Goal: Task Accomplishment & Management: Use online tool/utility

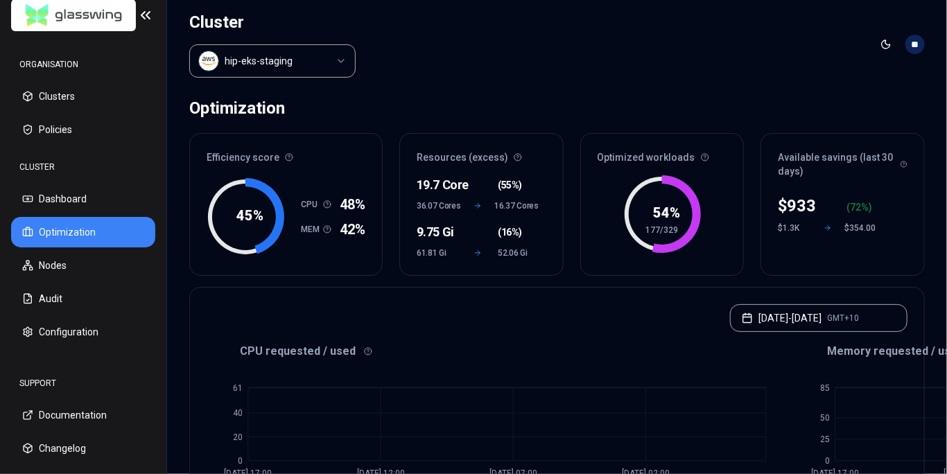
scroll to position [777, 0]
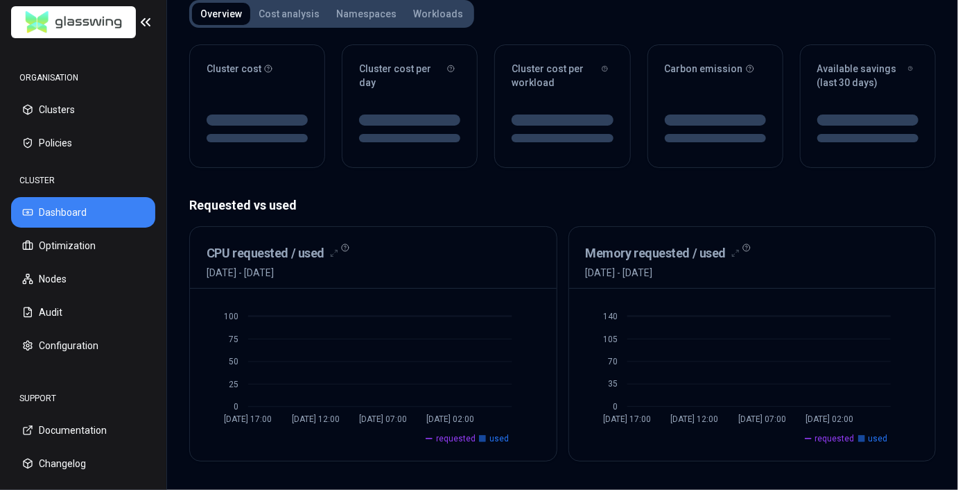
scroll to position [158, 0]
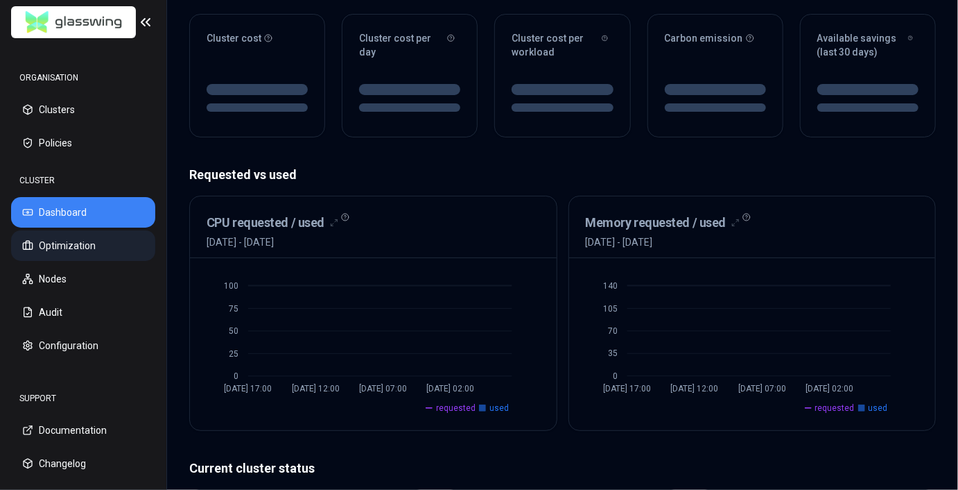
click at [102, 255] on button "Optimization" at bounding box center [83, 245] width 144 height 31
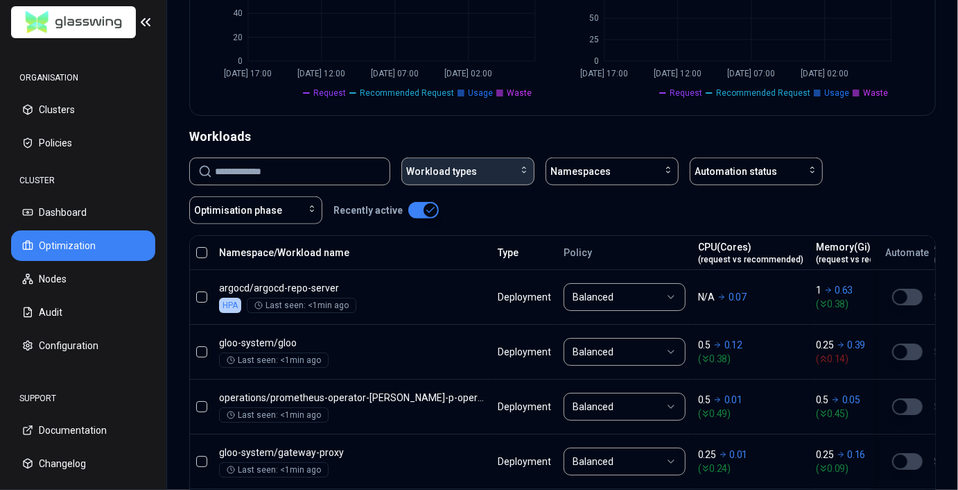
scroll to position [399, 0]
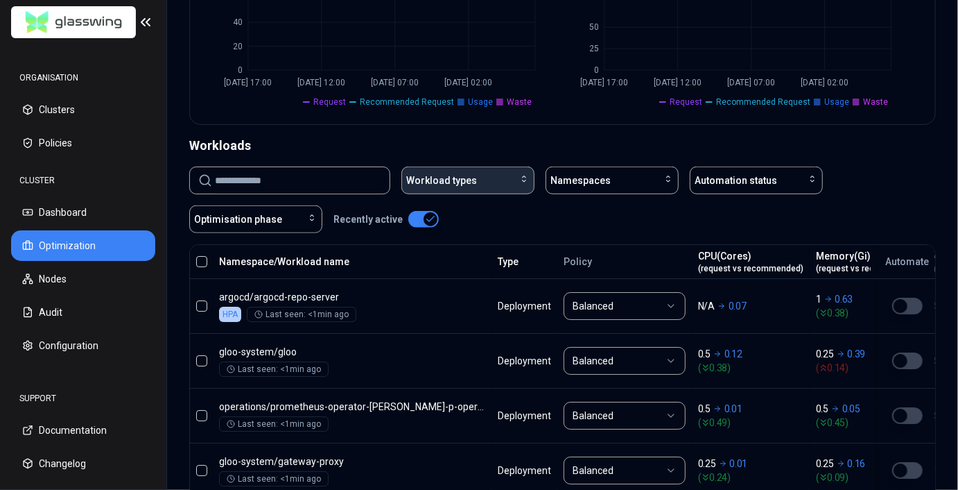
click at [469, 169] on button "Workload types" at bounding box center [467, 180] width 133 height 28
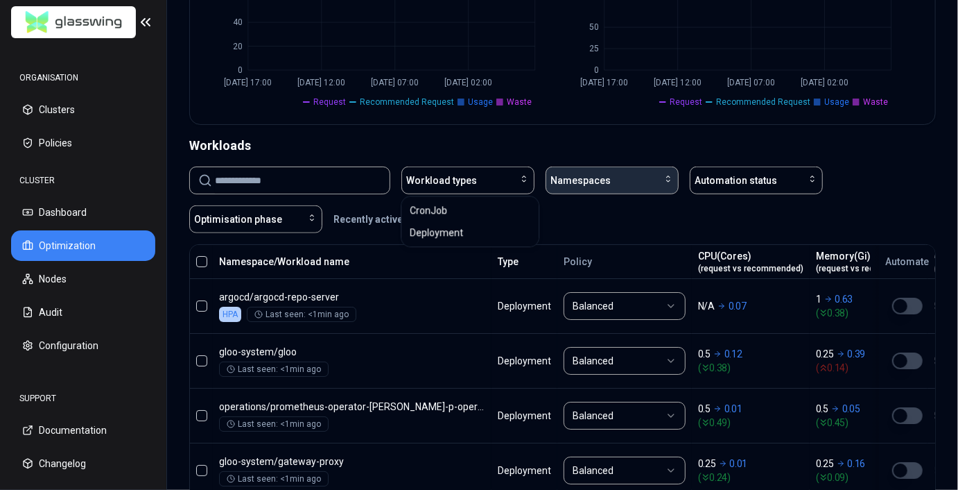
click at [553, 182] on span "Namespaces" at bounding box center [581, 180] width 60 height 14
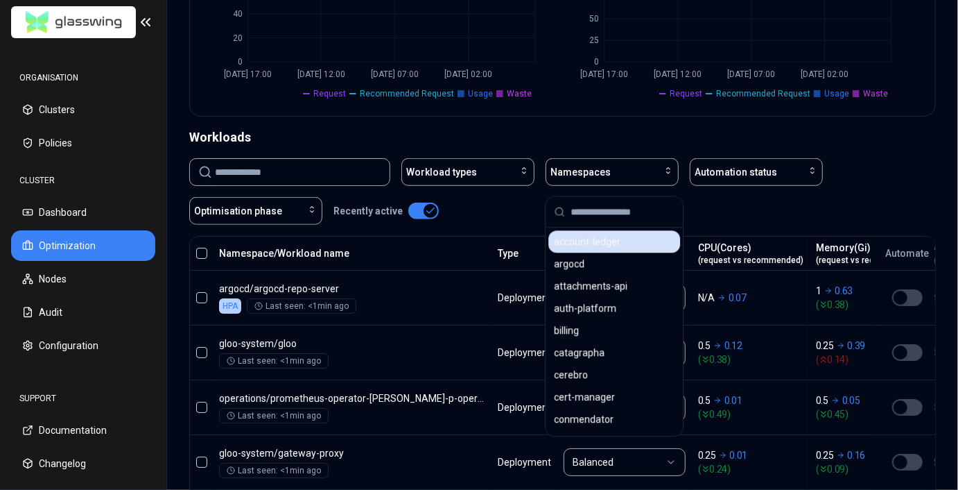
scroll to position [391, 0]
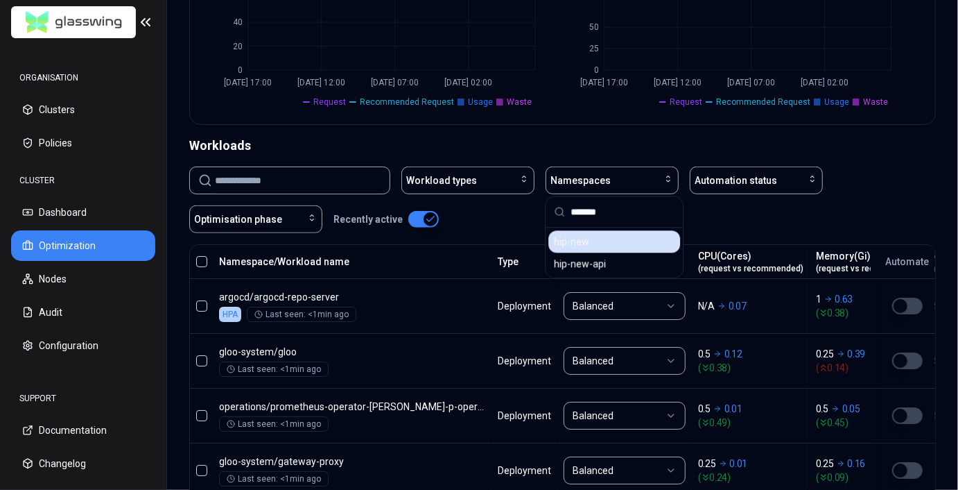
type input "*******"
click at [618, 239] on div "hip-new" at bounding box center [614, 241] width 132 height 22
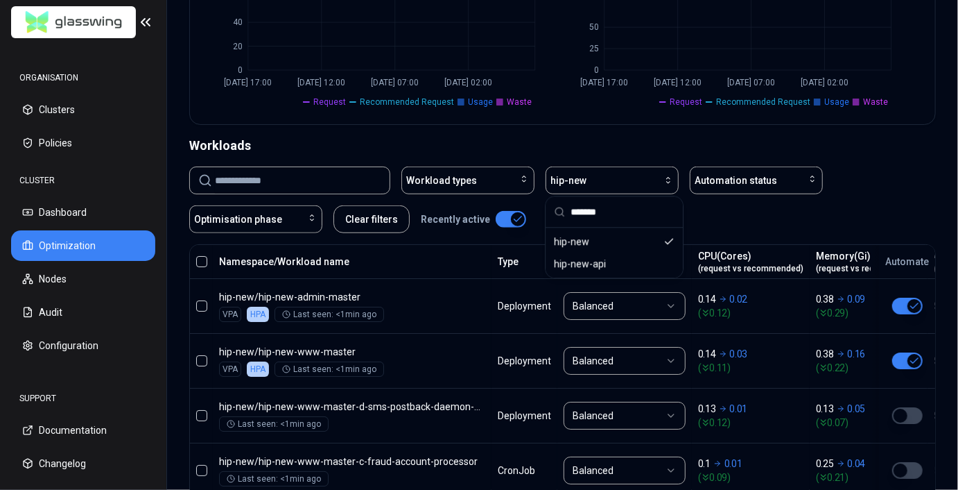
click at [890, 192] on div "Workload types hip-new Automation status Optimisation phase Clear filters Recen…" at bounding box center [562, 199] width 747 height 67
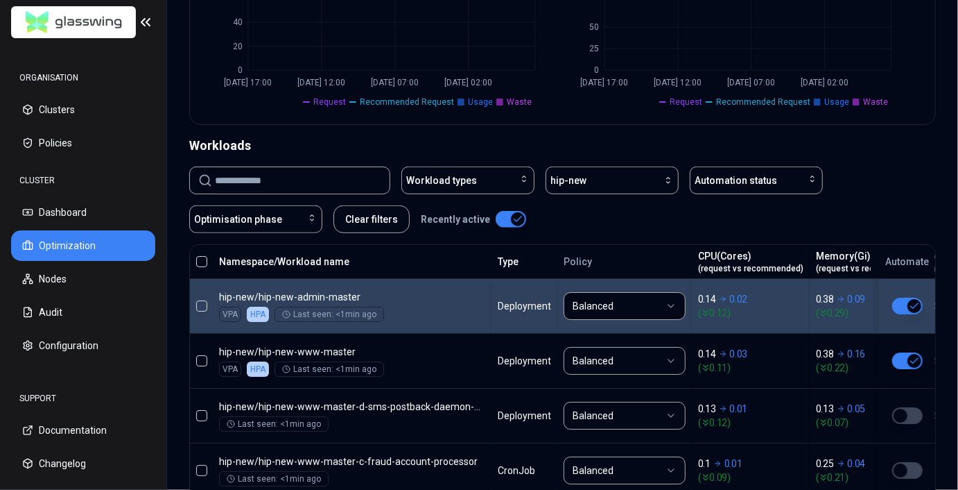
click at [906, 301] on button "button" at bounding box center [907, 305] width 31 height 17
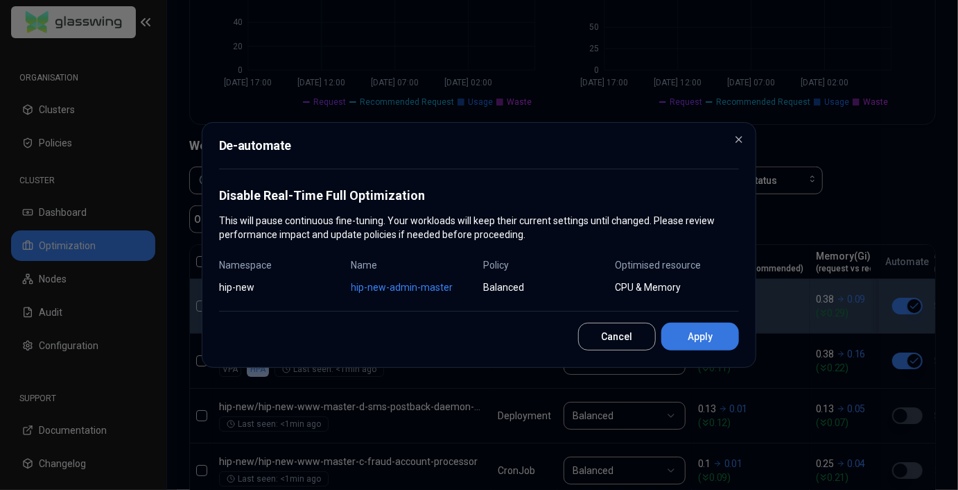
click at [680, 340] on button "Apply" at bounding box center [700, 336] width 78 height 28
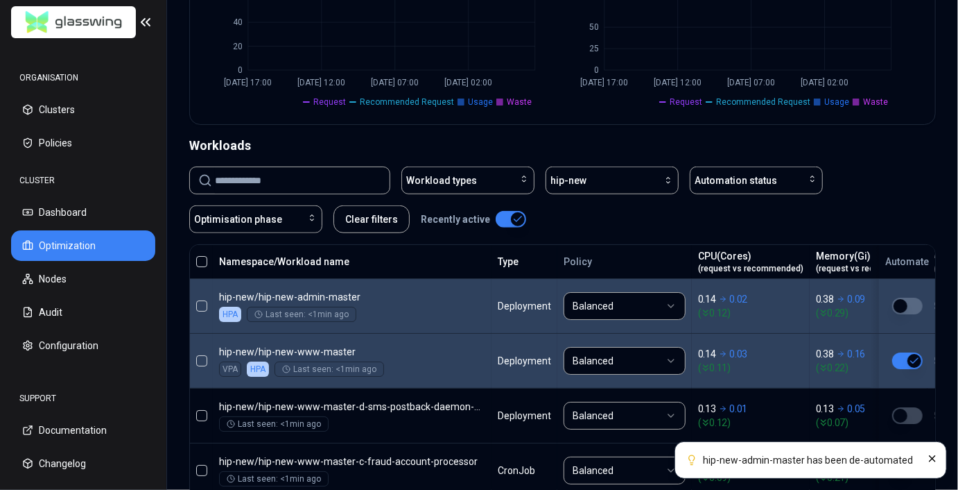
click at [914, 358] on button "button" at bounding box center [907, 360] width 31 height 17
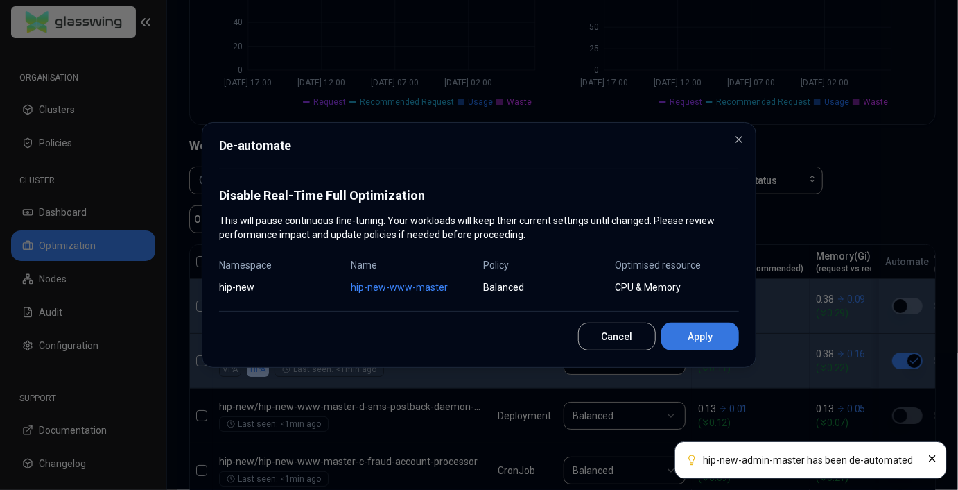
click at [704, 336] on button "Apply" at bounding box center [700, 336] width 78 height 28
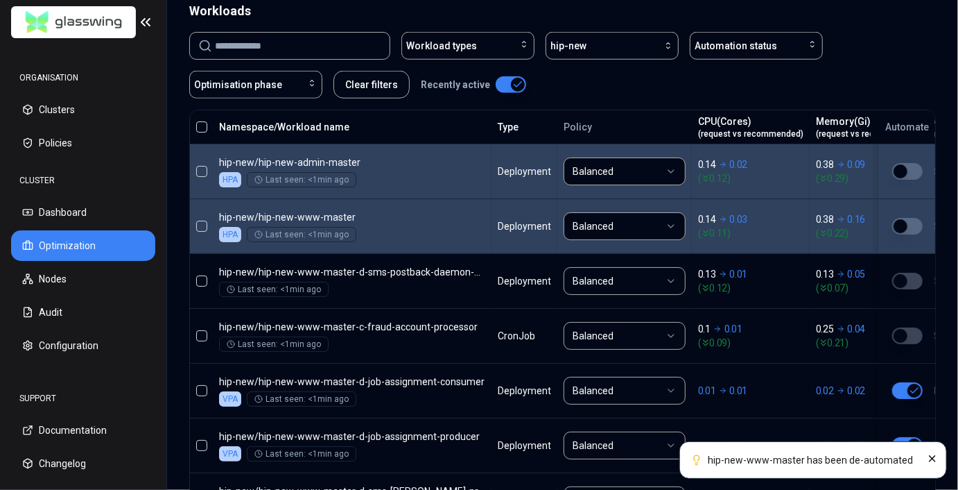
click at [512, 88] on button "button" at bounding box center [511, 84] width 31 height 17
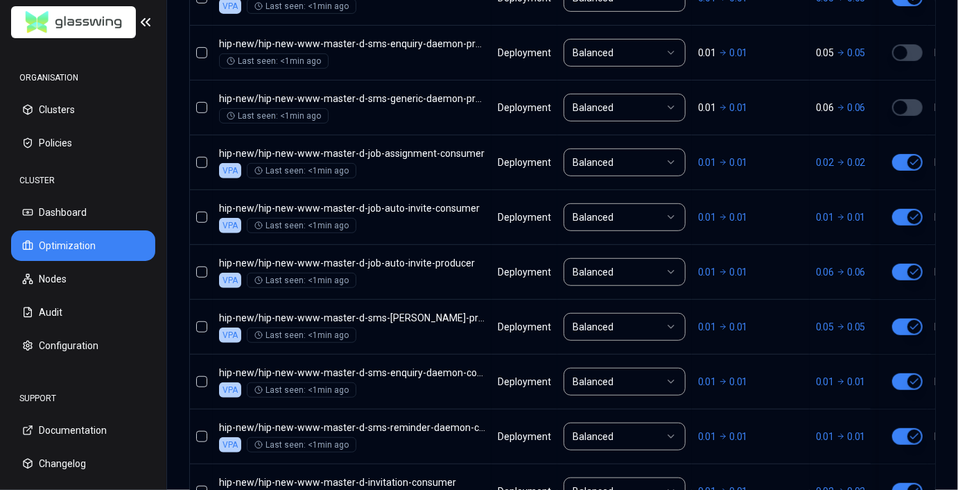
scroll to position [601, 0]
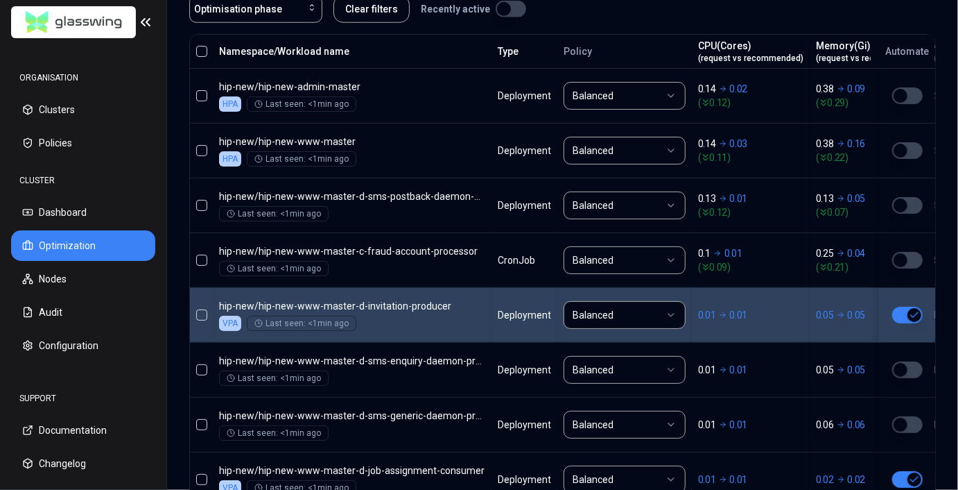
click at [907, 306] on button "button" at bounding box center [907, 314] width 31 height 17
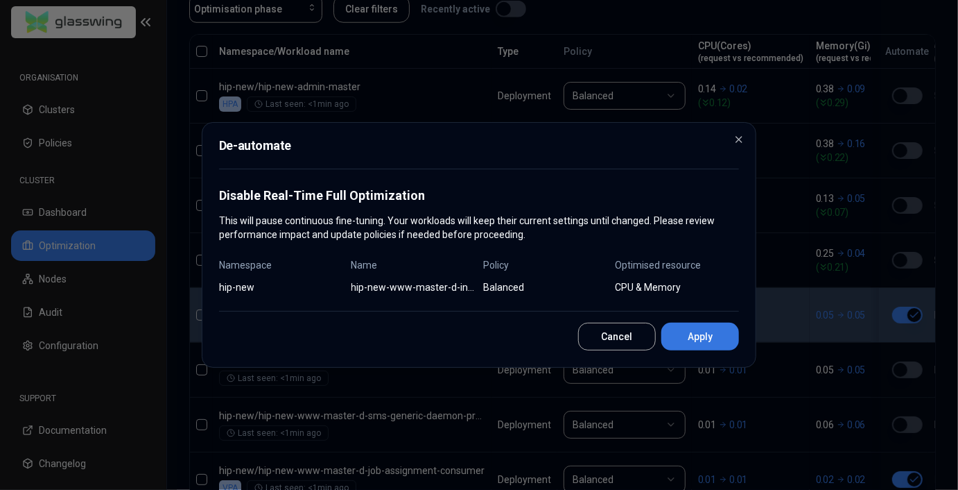
click at [720, 329] on button "Apply" at bounding box center [700, 336] width 78 height 28
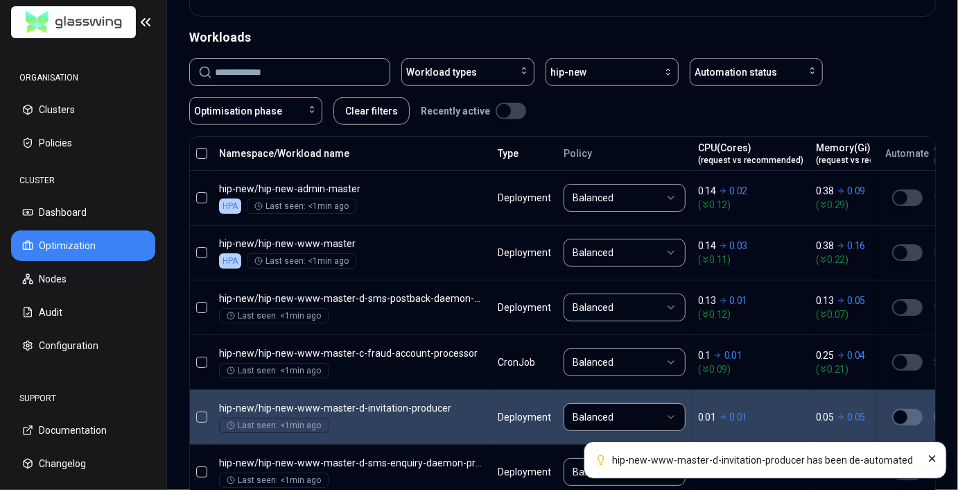
scroll to position [523, 0]
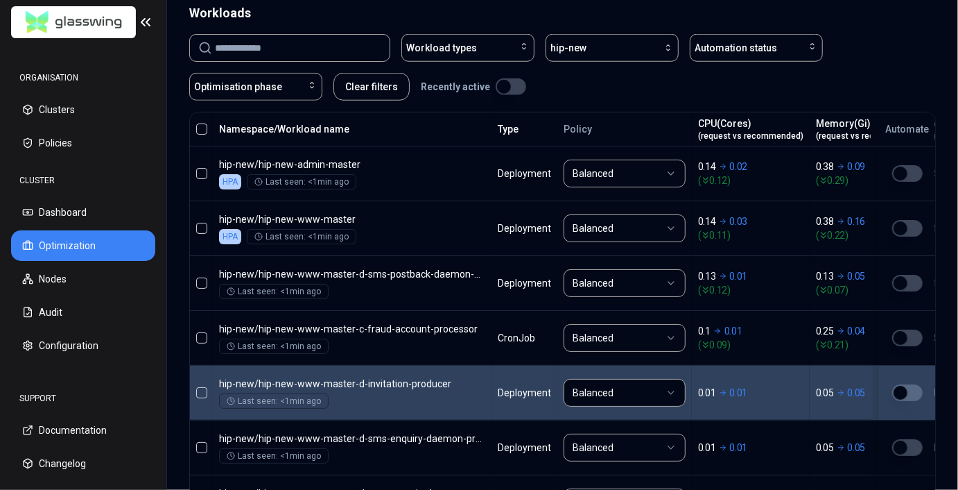
click at [887, 54] on div "Workload types hip-new Automation status Optimisation phase Clear filters Recen…" at bounding box center [562, 67] width 747 height 67
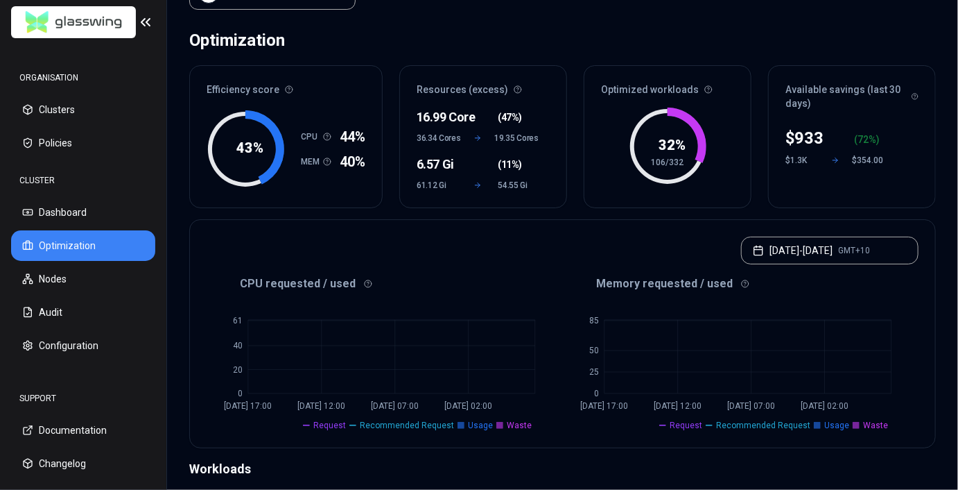
scroll to position [0, 0]
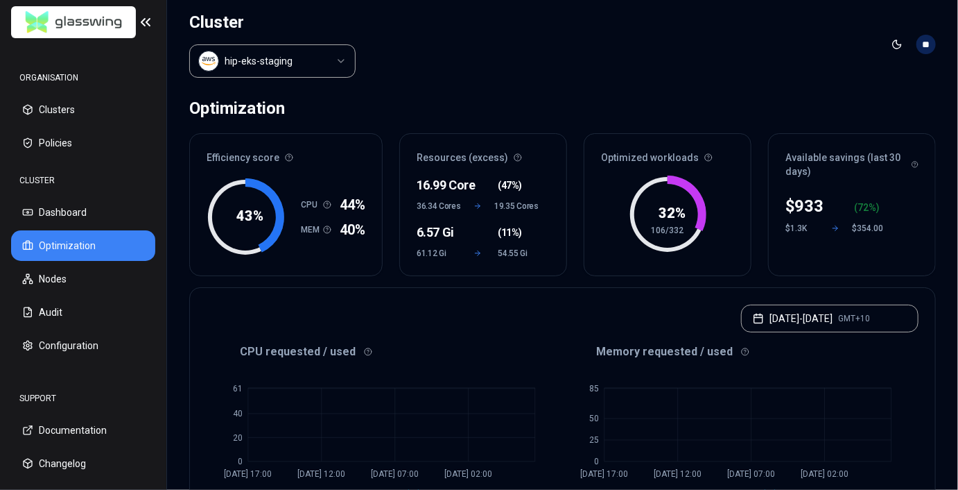
click at [786, 114] on div "Optimization" at bounding box center [562, 108] width 747 height 28
click at [256, 53] on html "ORGANISATION Clusters Policies CLUSTER Dashboard Optimization Nodes Audit Confi…" at bounding box center [479, 245] width 958 height 490
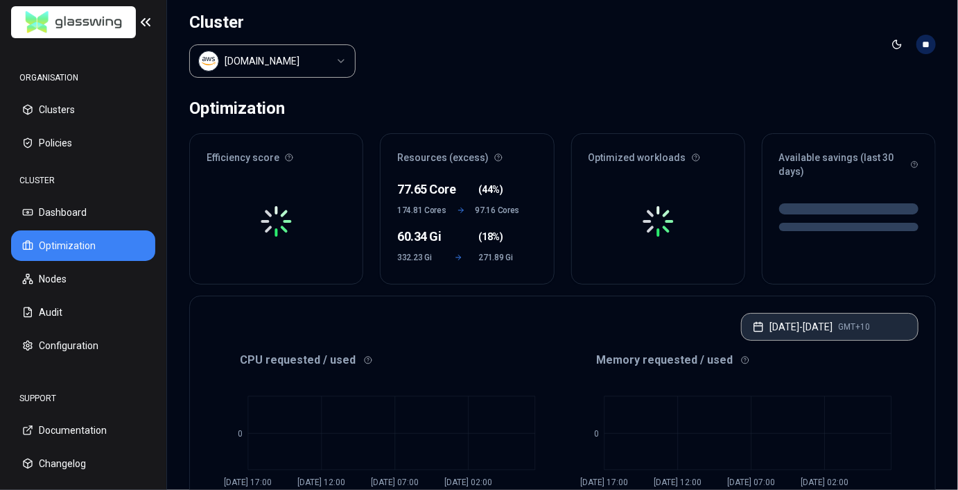
click at [870, 319] on button "Jul 10, 2025 - Jul 17, 2025 GMT+10" at bounding box center [830, 327] width 178 height 28
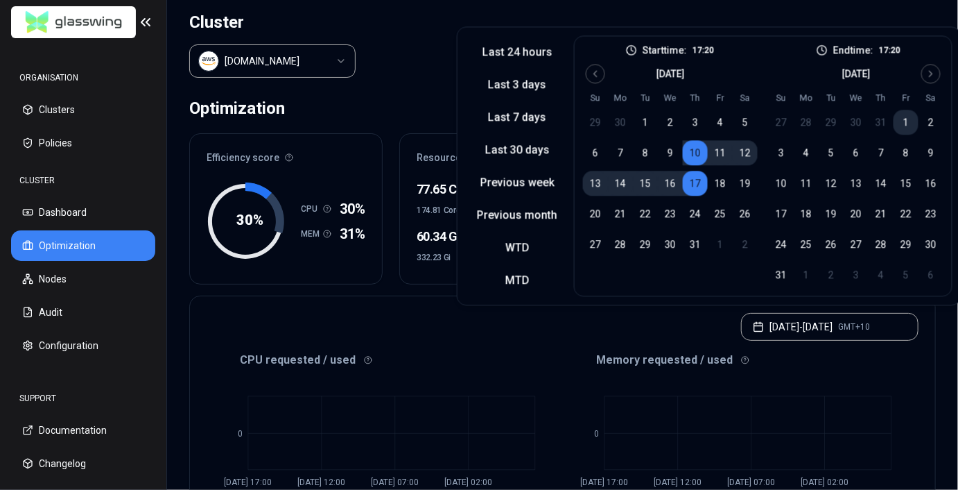
click at [906, 116] on button "1" at bounding box center [906, 122] width 25 height 25
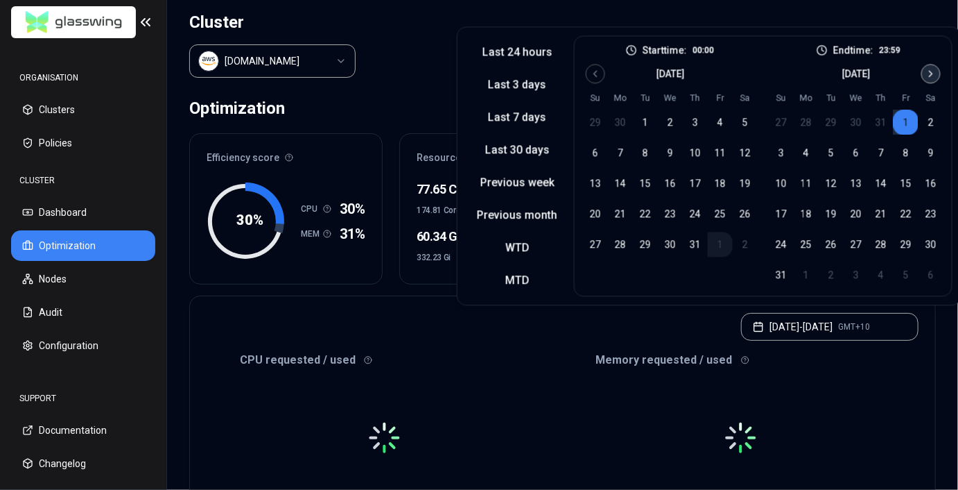
click at [926, 78] on icon "Go to next month" at bounding box center [931, 73] width 11 height 11
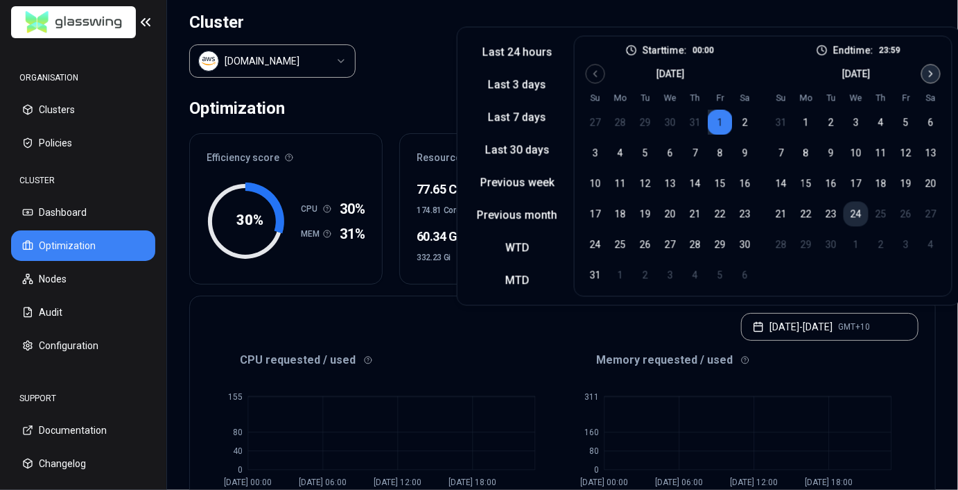
click at [854, 203] on button "24" at bounding box center [856, 213] width 25 height 25
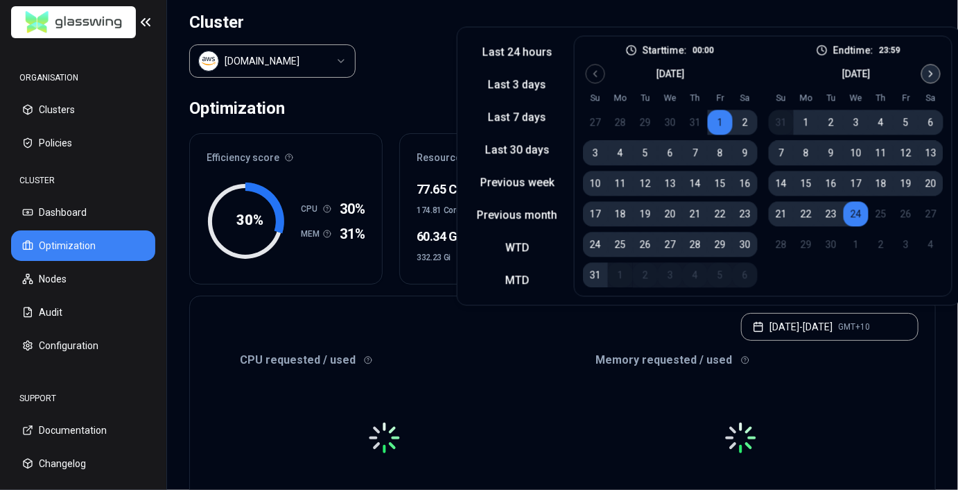
click at [812, 24] on header "Cluster luke.kubernetes.hipagesgroup.com.au Toggle theme **" at bounding box center [562, 44] width 791 height 89
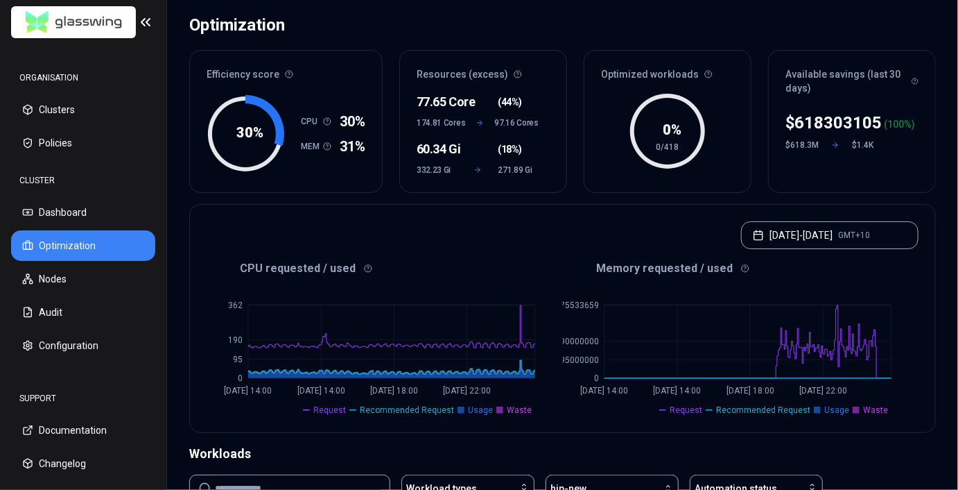
scroll to position [67, 0]
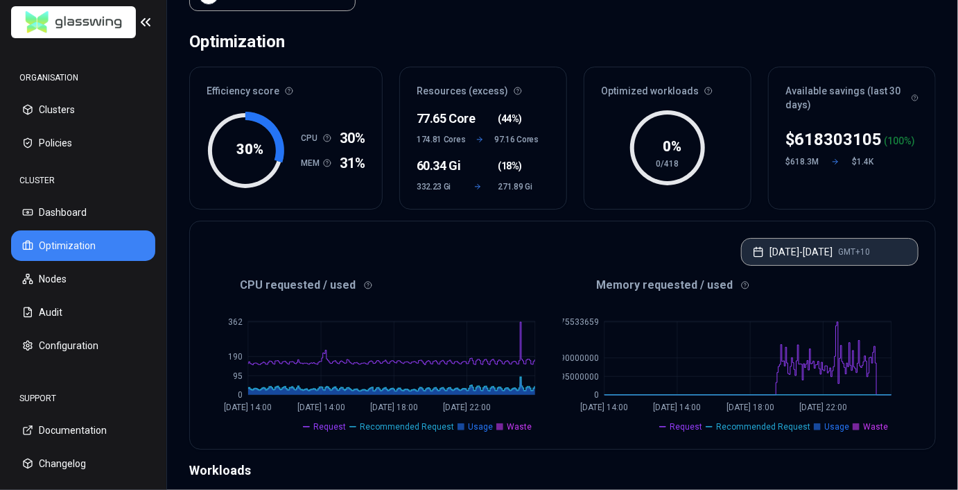
click at [860, 241] on button "Aug 01, 2025 - Sep 24, 2025 GMT+10" at bounding box center [830, 252] width 178 height 28
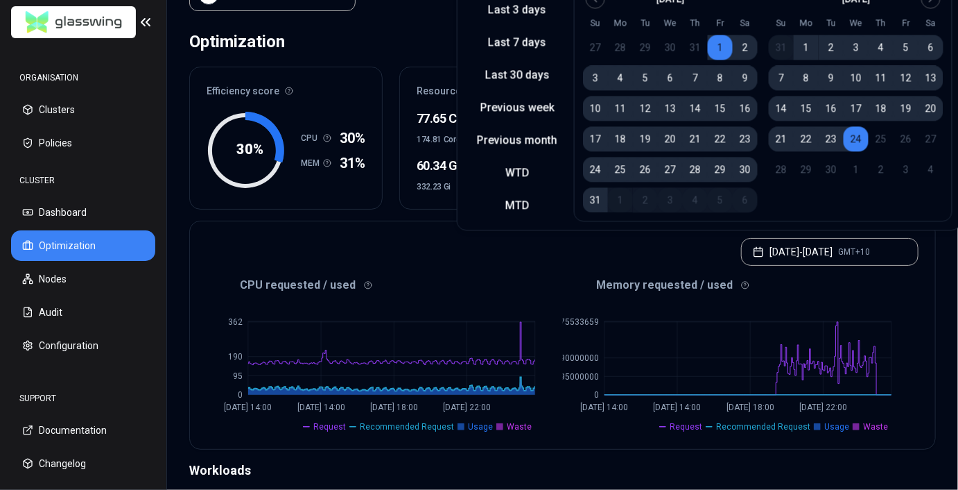
click at [802, 44] on button "1" at bounding box center [806, 47] width 25 height 25
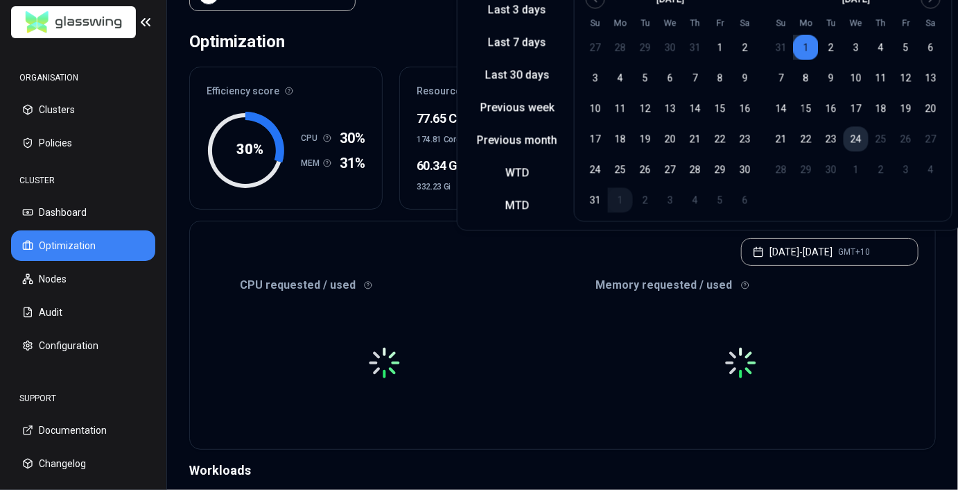
click at [851, 138] on button "24" at bounding box center [856, 138] width 25 height 25
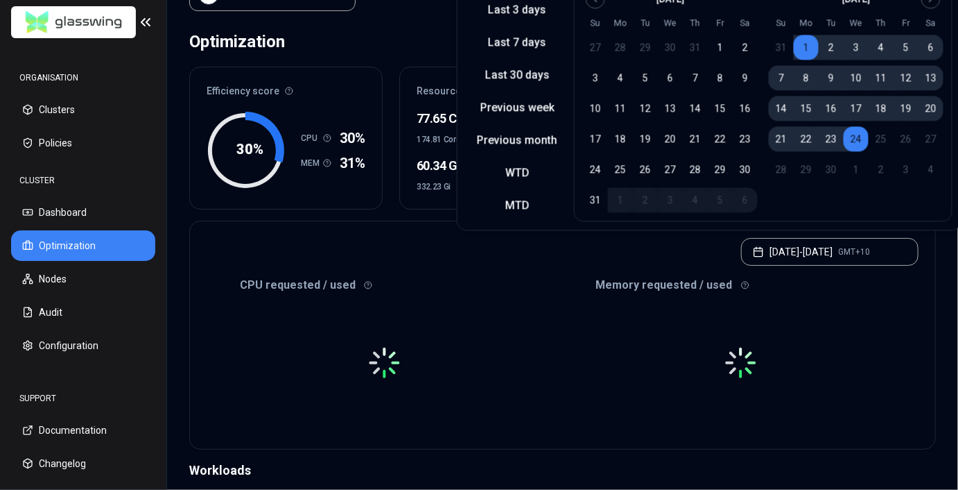
click at [931, 266] on div "Sep 01, 2025 - Sep 24, 2025 GMT+10" at bounding box center [562, 247] width 745 height 53
